Goal: Information Seeking & Learning: Understand process/instructions

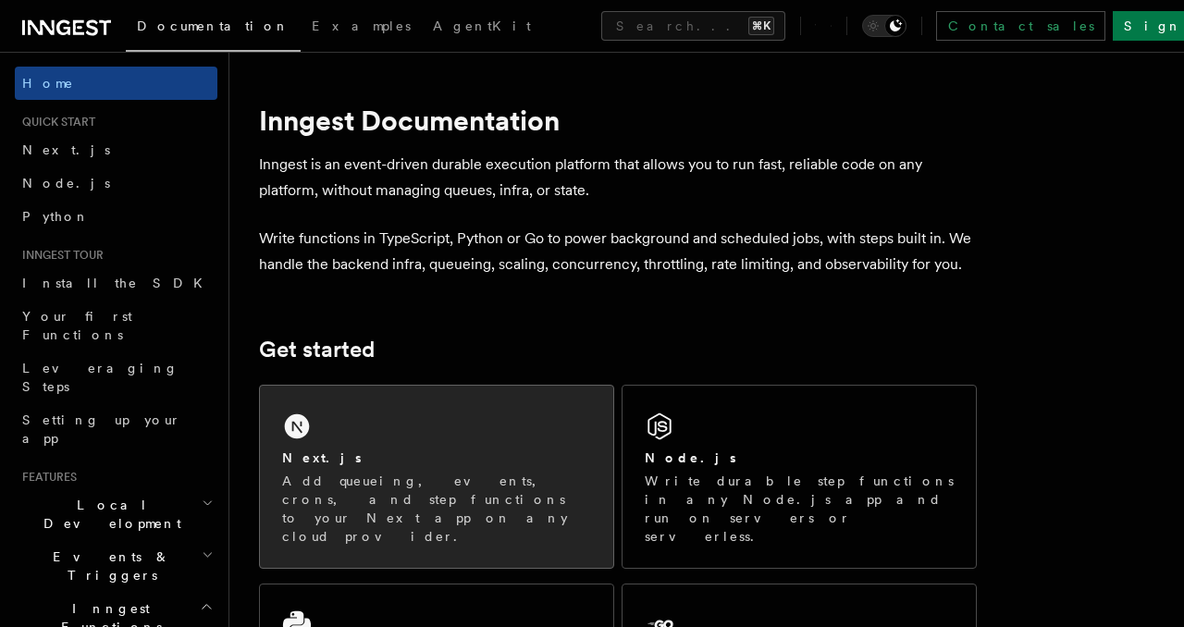
click at [379, 463] on div "Next.js" at bounding box center [436, 457] width 309 height 19
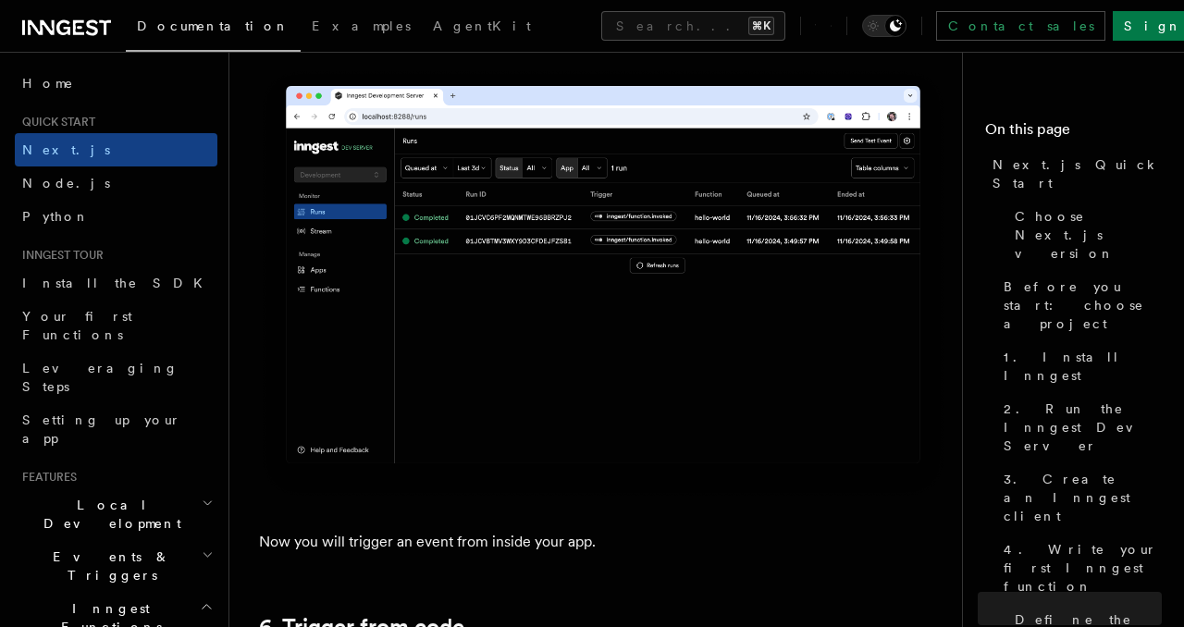
scroll to position [8401, 0]
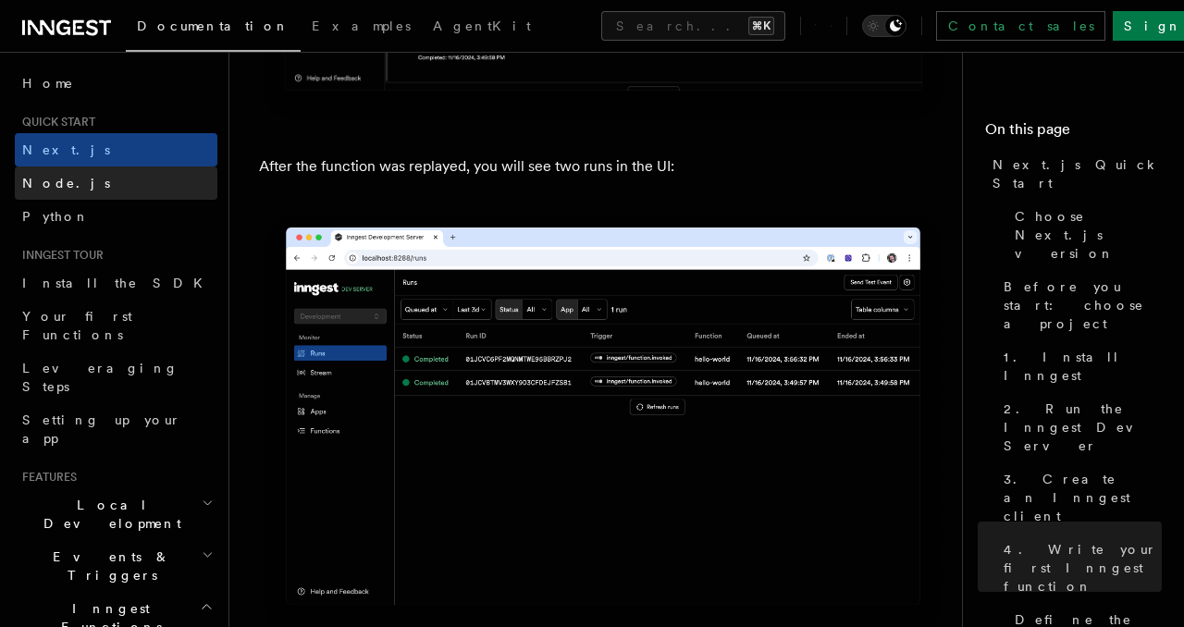
click at [94, 190] on link "Node.js" at bounding box center [116, 182] width 202 height 33
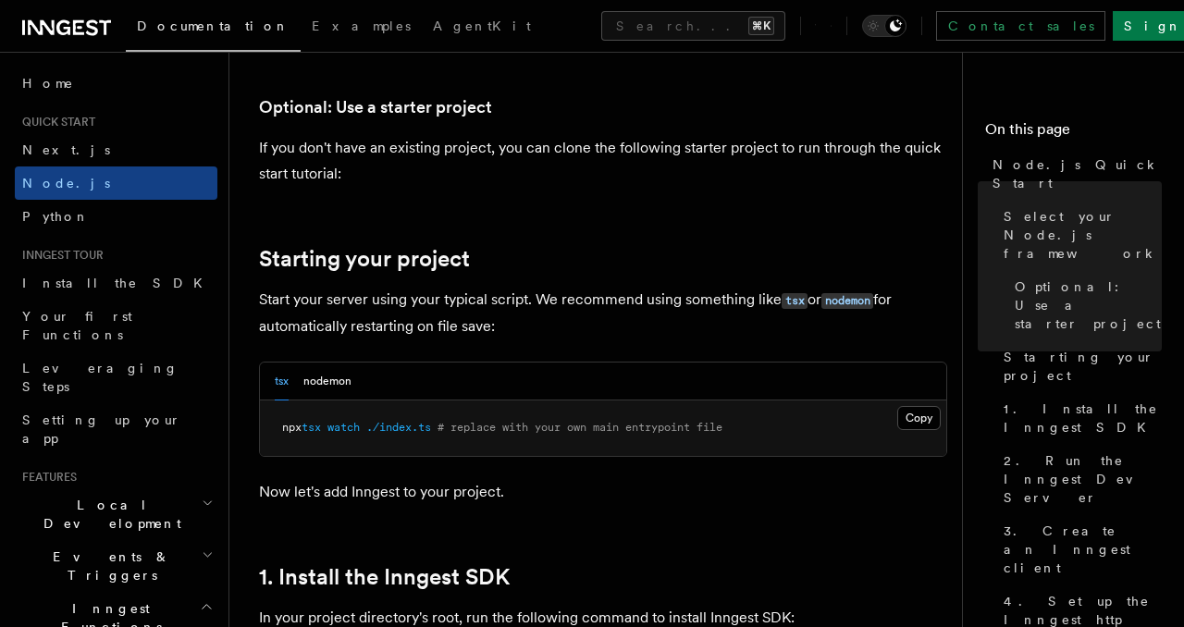
scroll to position [718, 0]
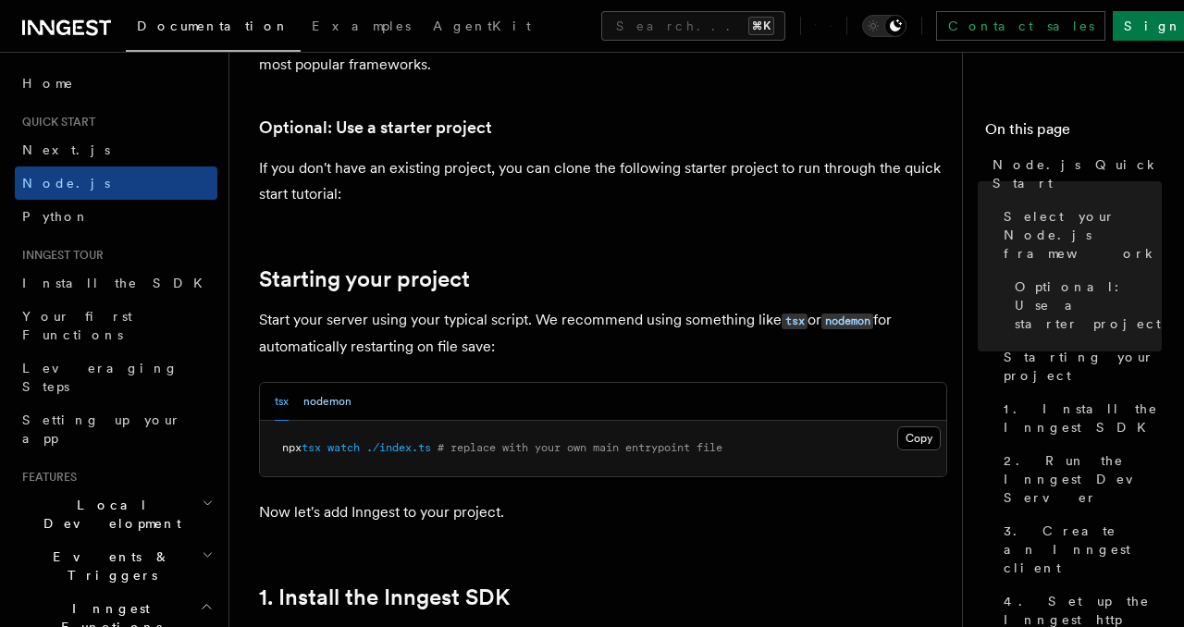
click at [331, 398] on button "nodemon" at bounding box center [327, 402] width 48 height 38
click at [284, 399] on button "tsx" at bounding box center [282, 402] width 14 height 38
click at [330, 399] on button "nodemon" at bounding box center [327, 402] width 48 height 38
click at [294, 400] on div "tsx nodemon" at bounding box center [313, 402] width 77 height 38
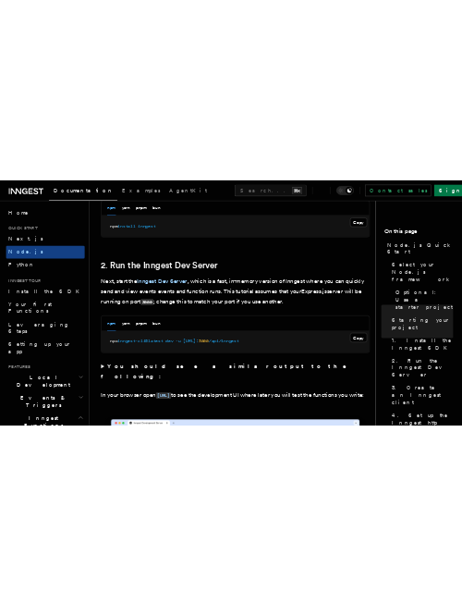
scroll to position [1370, 0]
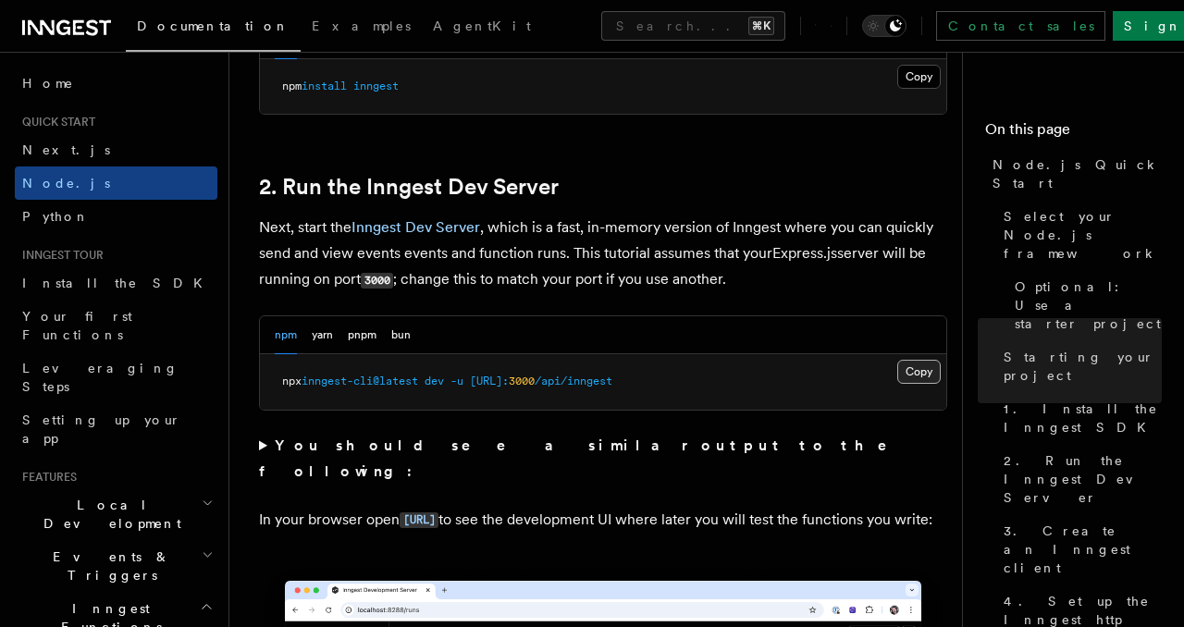
click at [907, 372] on button "Copy Copied" at bounding box center [918, 372] width 43 height 24
